Goal: Check status: Check status

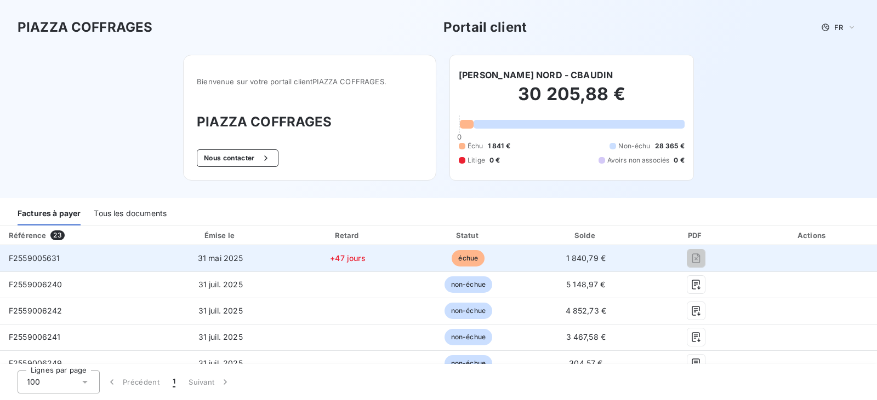
click at [593, 256] on span "1 840,79 €" at bounding box center [586, 258] width 40 height 9
click at [580, 256] on span "1 840,79 €" at bounding box center [586, 258] width 40 height 9
click at [39, 255] on span "F2559005631" at bounding box center [34, 258] width 51 height 9
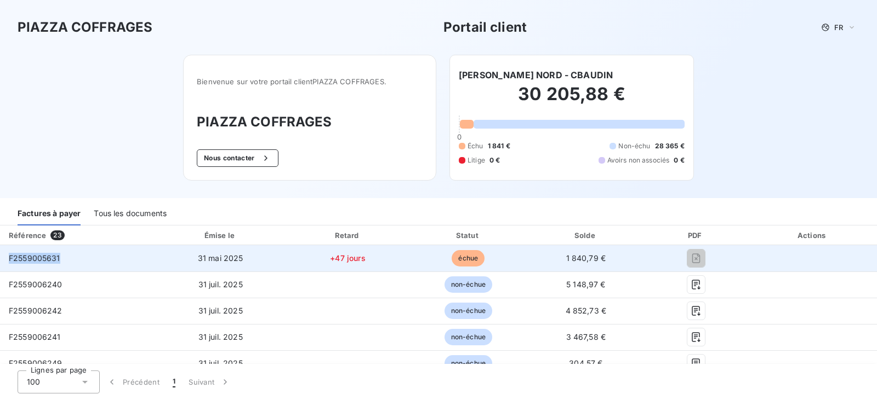
click at [46, 262] on span "F2559005631" at bounding box center [34, 258] width 51 height 9
click at [466, 254] on span "échue" at bounding box center [467, 258] width 33 height 16
click at [467, 253] on span "échue" at bounding box center [467, 258] width 33 height 16
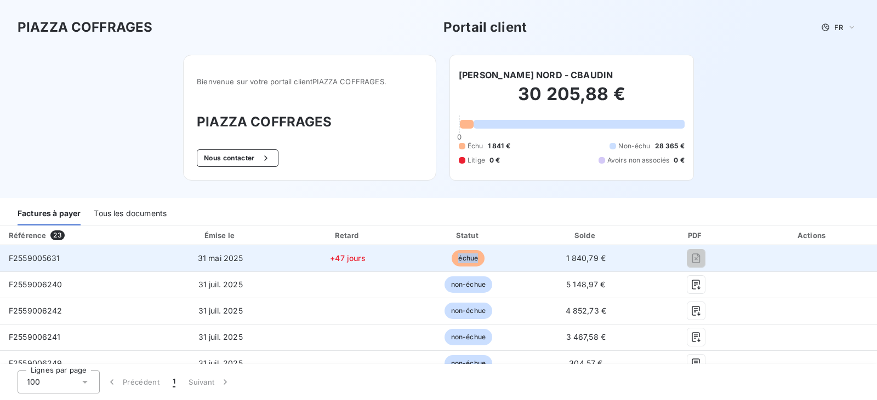
click at [566, 256] on span "1 840,79 €" at bounding box center [586, 258] width 40 height 9
click at [566, 255] on span "1 840,79 €" at bounding box center [586, 258] width 40 height 9
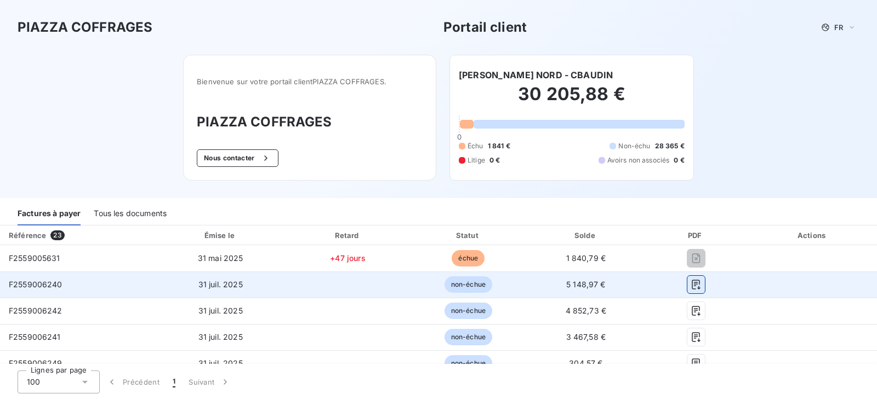
click at [691, 284] on icon "button" at bounding box center [695, 285] width 8 height 10
